Goal: Contribute content: Contribute content

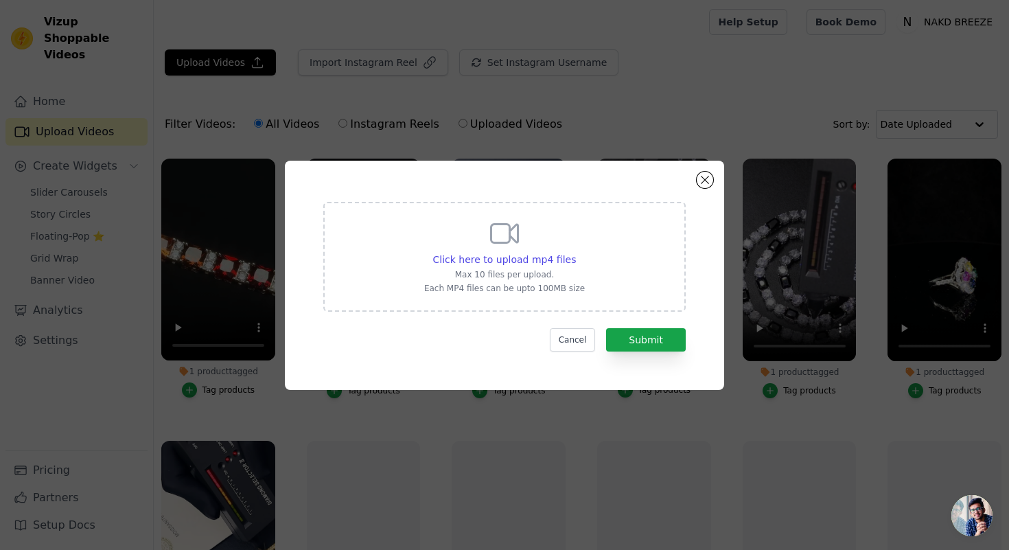
scroll to position [813, 0]
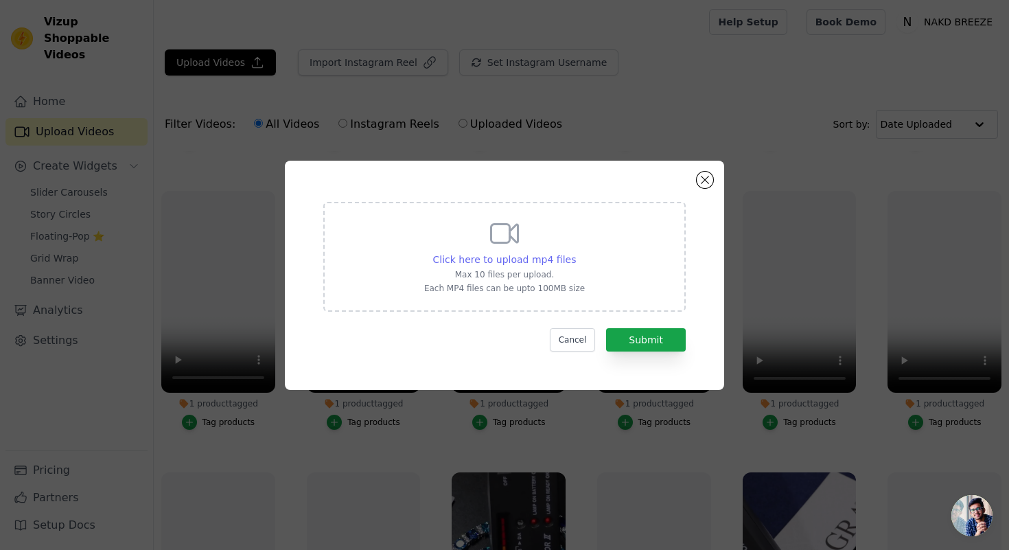
click at [494, 259] on span "Click here to upload mp4 files" at bounding box center [504, 259] width 143 height 11
click at [575, 253] on input "Click here to upload mp4 files Max 10 files per upload. Each MP4 files can be u…" at bounding box center [575, 252] width 1 height 1
click at [538, 262] on span "Click here to upload mp4 files" at bounding box center [504, 259] width 143 height 11
click at [575, 253] on input "Click here to upload mp4 files Max 10 files per upload. Each MP4 files can be u…" at bounding box center [575, 252] width 1 height 1
click at [504, 260] on span "Click here to upload mp4 files" at bounding box center [504, 259] width 143 height 11
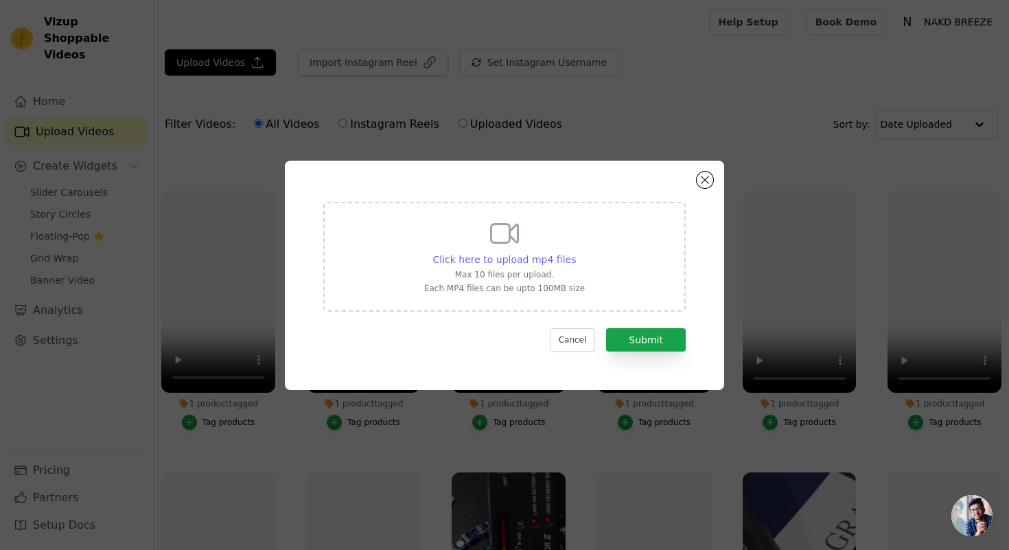
click at [575, 253] on input "Click here to upload mp4 files Max 10 files per upload. Each MP4 files can be u…" at bounding box center [575, 252] width 1 height 1
click at [520, 256] on span "Click here to upload mp4 files" at bounding box center [504, 259] width 143 height 11
click at [575, 253] on input "Click here to upload mp4 files Max 10 files per upload. Each MP4 files can be u…" at bounding box center [575, 252] width 1 height 1
click at [544, 251] on div "Click here to upload mp4 files Max 10 files per upload. Each MP4 files can be u…" at bounding box center [504, 255] width 161 height 77
click at [575, 252] on input "Click here to upload mp4 files Max 10 files per upload. Each MP4 files can be u…" at bounding box center [575, 252] width 1 height 1
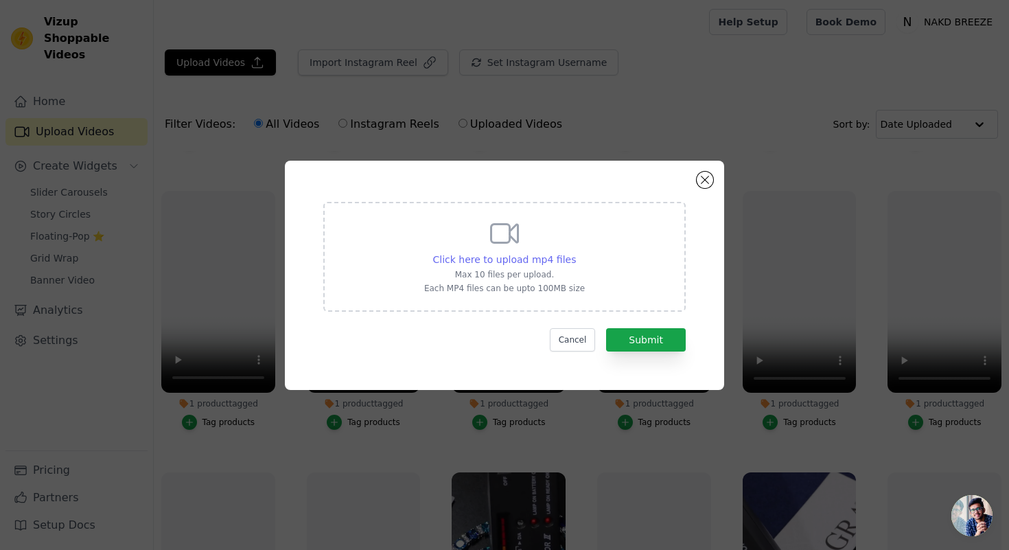
click at [555, 257] on span "Click here to upload mp4 files" at bounding box center [504, 259] width 143 height 11
click at [575, 253] on input "Click here to upload mp4 files Max 10 files per upload. Each MP4 files can be u…" at bounding box center [575, 252] width 1 height 1
click at [528, 258] on span "Click here to upload mp4 files" at bounding box center [504, 259] width 143 height 11
click at [575, 253] on input "Click here to upload mp4 files Max 10 files per upload. Each MP4 files can be u…" at bounding box center [575, 252] width 1 height 1
click at [553, 264] on span "Click here to upload mp4 files" at bounding box center [504, 259] width 143 height 11
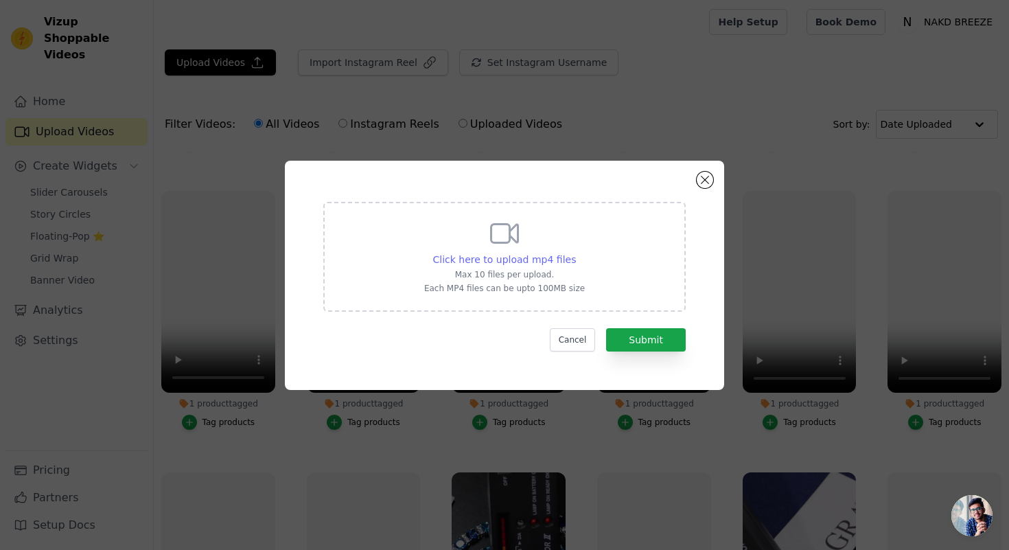
click at [575, 253] on input "Click here to upload mp4 files Max 10 files per upload. Each MP4 files can be u…" at bounding box center [575, 252] width 1 height 1
click at [535, 256] on span "Click here to upload mp4 files" at bounding box center [504, 259] width 143 height 11
click at [575, 253] on input "Click here to upload mp4 files Max 10 files per upload. Each MP4 files can be u…" at bounding box center [575, 252] width 1 height 1
click at [517, 254] on span "Click here to upload mp4 files" at bounding box center [504, 259] width 143 height 11
click at [575, 253] on input "Click here to upload mp4 files Max 10 files per upload. Each MP4 files can be u…" at bounding box center [575, 252] width 1 height 1
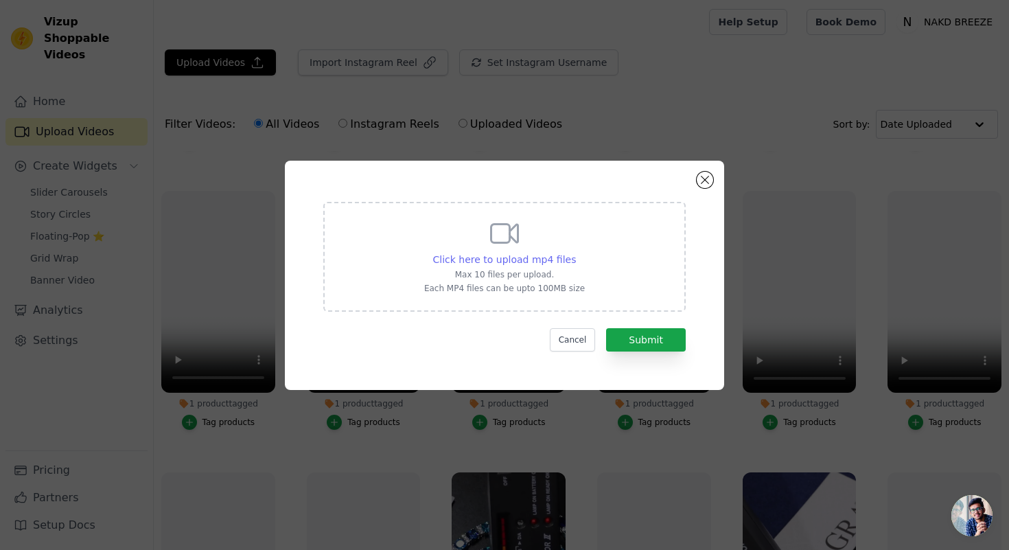
click at [554, 259] on span "Click here to upload mp4 files" at bounding box center [504, 259] width 143 height 11
click at [575, 253] on input "Click here to upload mp4 files Max 10 files per upload. Each MP4 files can be u…" at bounding box center [575, 252] width 1 height 1
click at [487, 261] on span "Click here to upload mp4 files" at bounding box center [504, 259] width 143 height 11
click at [575, 253] on input "Click here to upload mp4 files Max 10 files per upload. Each MP4 files can be u…" at bounding box center [575, 252] width 1 height 1
click at [491, 256] on span "Click here to upload mp4 files" at bounding box center [504, 259] width 143 height 11
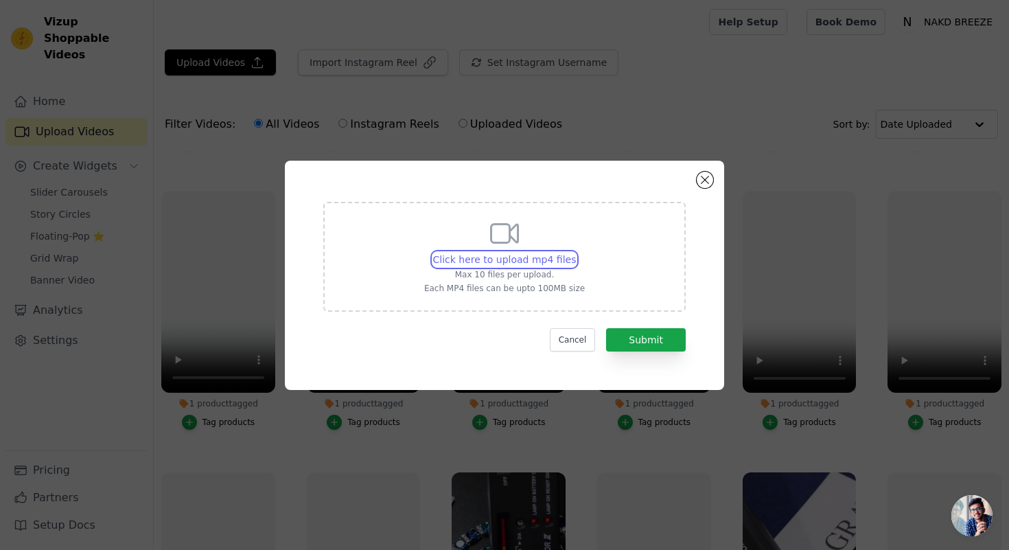
click at [575, 253] on input "Click here to upload mp4 files Max 10 files per upload. Each MP4 files can be u…" at bounding box center [575, 252] width 1 height 1
click at [552, 254] on span "Click here to upload mp4 files" at bounding box center [504, 259] width 143 height 11
click at [575, 253] on input "Click here to upload mp4 files Max 10 files per upload. Each MP4 files can be u…" at bounding box center [575, 252] width 1 height 1
click at [534, 256] on span "Click here to upload mp4 files" at bounding box center [504, 259] width 143 height 11
click at [575, 253] on input "Click here to upload mp4 files Max 10 files per upload. Each MP4 files can be u…" at bounding box center [575, 252] width 1 height 1
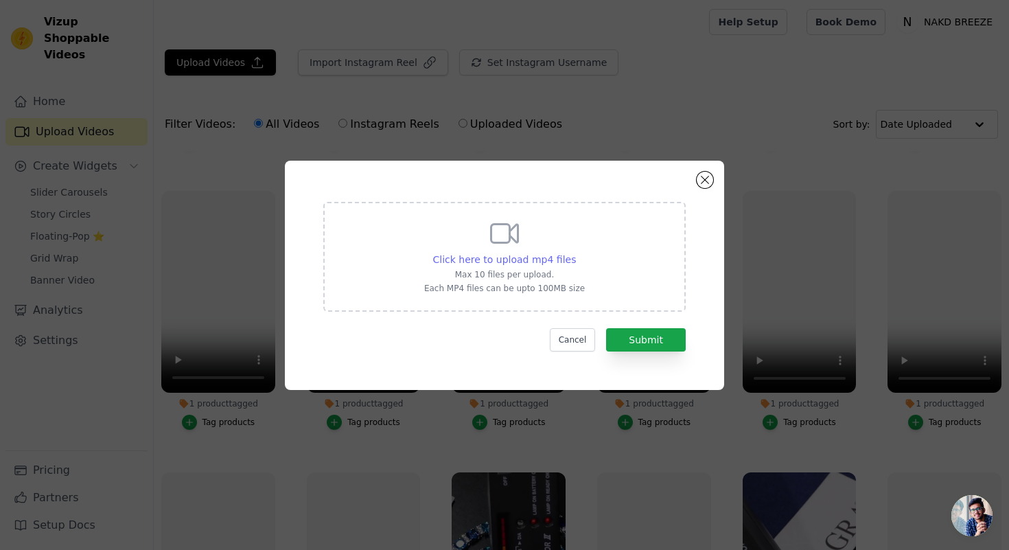
click at [482, 254] on span "Click here to upload mp4 files" at bounding box center [504, 259] width 143 height 11
click at [575, 253] on input "Click here to upload mp4 files Max 10 files per upload. Each MP4 files can be u…" at bounding box center [575, 252] width 1 height 1
click at [500, 258] on span "Click here to upload mp4 files" at bounding box center [504, 259] width 143 height 11
click at [575, 253] on input "Click here to upload mp4 files Max 10 files per upload. Each MP4 files can be u…" at bounding box center [575, 252] width 1 height 1
click at [703, 185] on button "Close modal" at bounding box center [705, 180] width 16 height 16
